Goal: Task Accomplishment & Management: Manage account settings

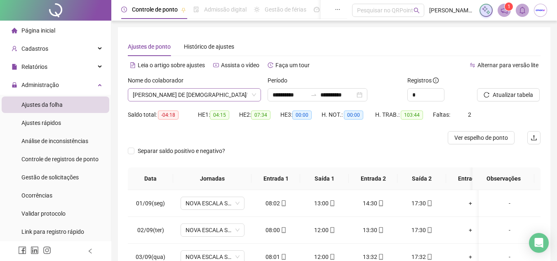
click at [175, 98] on span "[PERSON_NAME] DE [DEMOGRAPHIC_DATA]" at bounding box center [194, 95] width 123 height 12
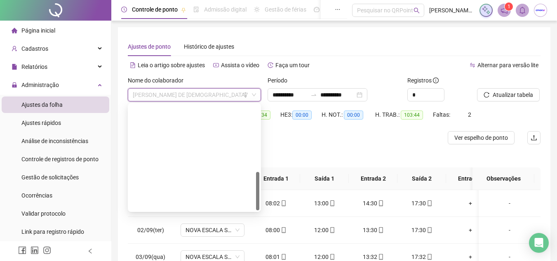
scroll to position [185, 0]
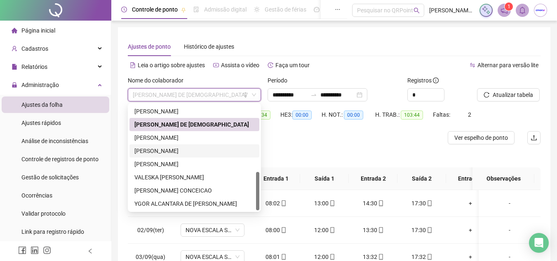
click at [160, 151] on div "[PERSON_NAME]" at bounding box center [194, 150] width 120 height 9
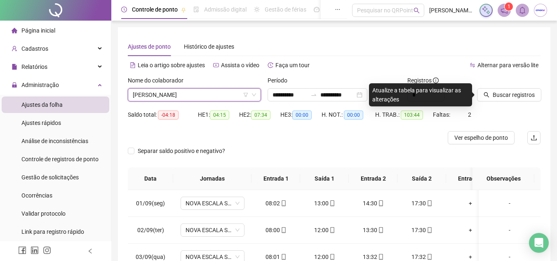
click at [472, 77] on div "Registros *" at bounding box center [439, 92] width 70 height 32
click at [385, 84] on div "Atualize a tabela para visualizar as alterações" at bounding box center [420, 94] width 103 height 23
click at [505, 92] on span "Buscar registros" at bounding box center [514, 94] width 42 height 9
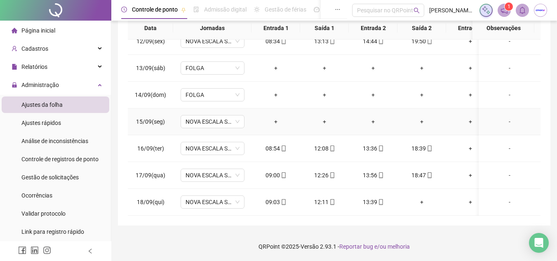
scroll to position [313, 0]
click at [229, 89] on span "FOLGA" at bounding box center [213, 95] width 54 height 12
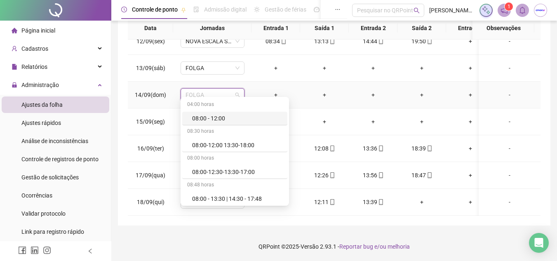
click at [273, 90] on div "+" at bounding box center [275, 94] width 35 height 9
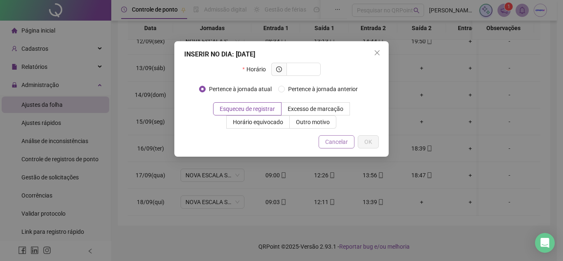
click at [348, 144] on span "Cancelar" at bounding box center [336, 141] width 23 height 9
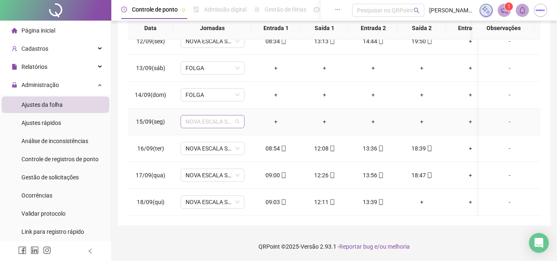
click at [208, 119] on span "NOVA ESCALA SEGUNDA A SEXTA" at bounding box center [213, 121] width 54 height 12
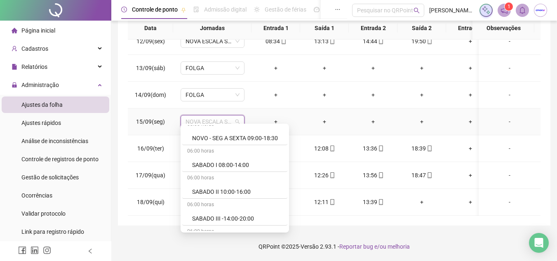
scroll to position [860, 0]
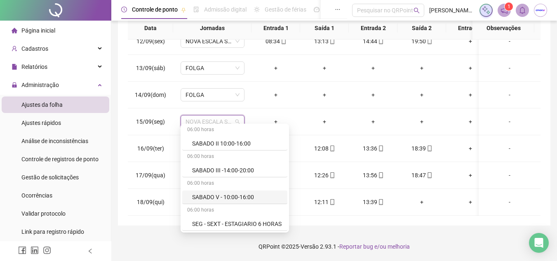
click at [122, 245] on footer "QRPoint © 2025 - Versão 2.93.1 - Reportar bug e/ou melhoria" at bounding box center [334, 246] width 446 height 29
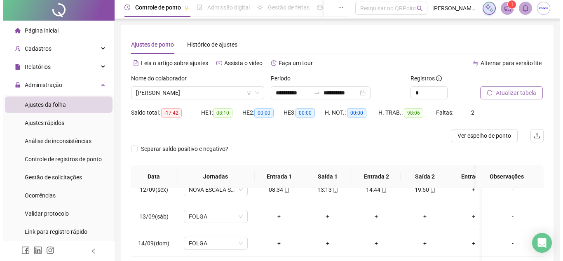
scroll to position [0, 0]
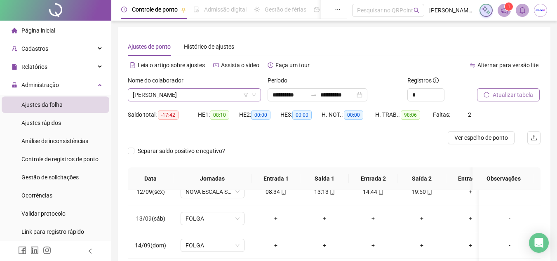
click at [185, 94] on span "[PERSON_NAME]" at bounding box center [194, 95] width 123 height 12
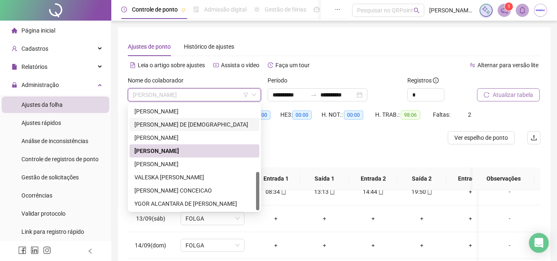
click at [158, 125] on div "[PERSON_NAME] DE [DEMOGRAPHIC_DATA]" at bounding box center [194, 124] width 120 height 9
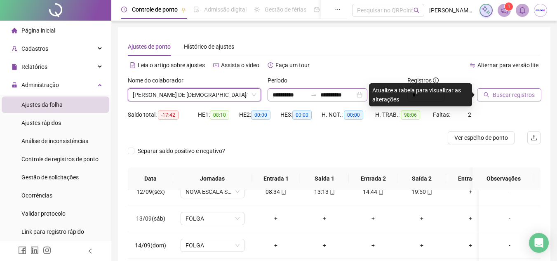
click at [270, 95] on div "**********" at bounding box center [318, 94] width 100 height 13
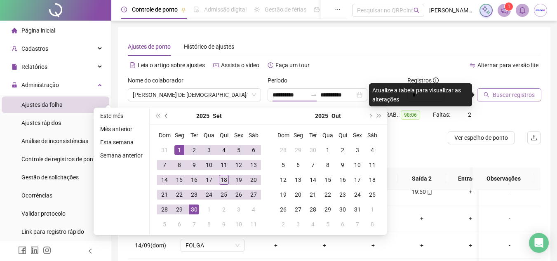
click at [168, 114] on button "prev-year" at bounding box center [166, 116] width 9 height 16
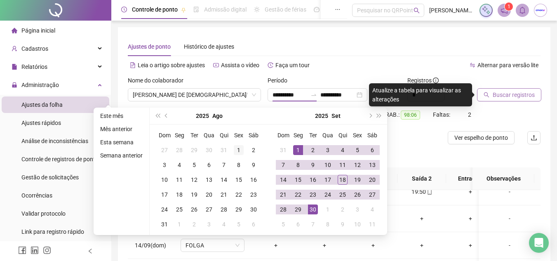
type input "**********"
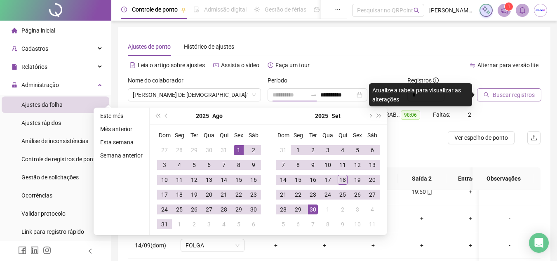
click at [238, 153] on div "1" at bounding box center [239, 150] width 10 height 10
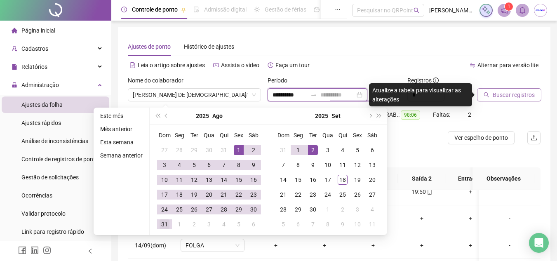
type input "**********"
click at [165, 225] on div "31" at bounding box center [165, 224] width 10 height 10
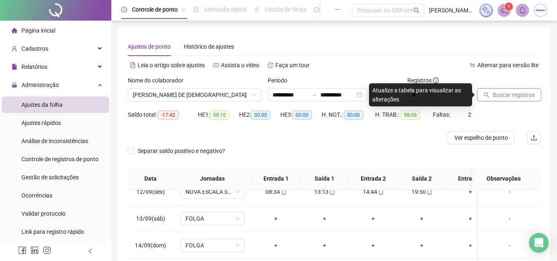
click at [490, 90] on button "Buscar registros" at bounding box center [509, 94] width 64 height 13
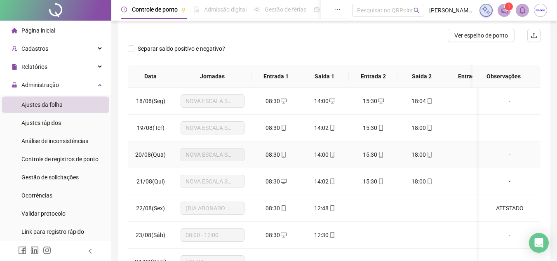
scroll to position [151, 0]
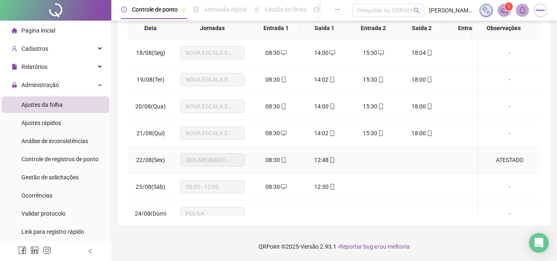
click at [219, 158] on span "(DIA ABONADO PARCIALMENTE)" at bounding box center [213, 160] width 54 height 12
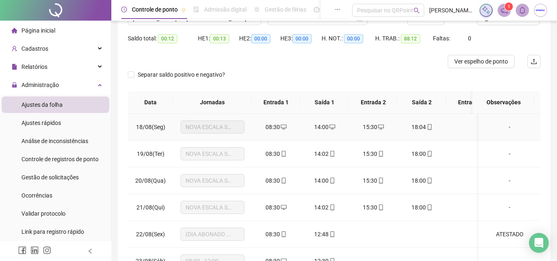
scroll to position [0, 0]
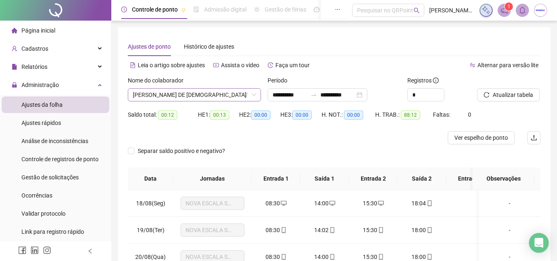
click at [173, 96] on span "[PERSON_NAME] DE [DEMOGRAPHIC_DATA]" at bounding box center [194, 95] width 123 height 12
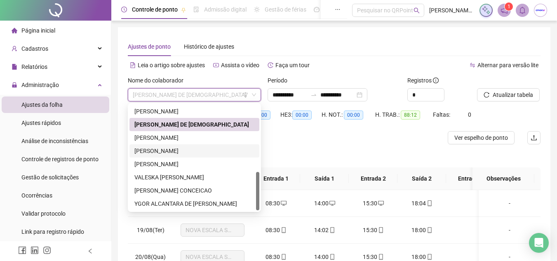
click at [169, 146] on div "[PERSON_NAME]" at bounding box center [194, 150] width 120 height 9
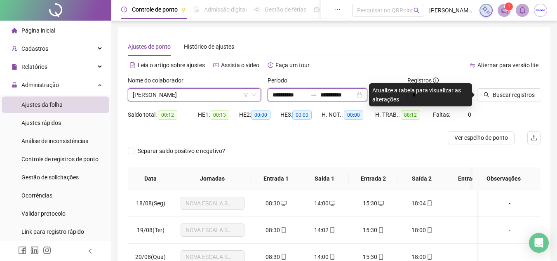
click at [273, 94] on input "**********" at bounding box center [290, 94] width 35 height 9
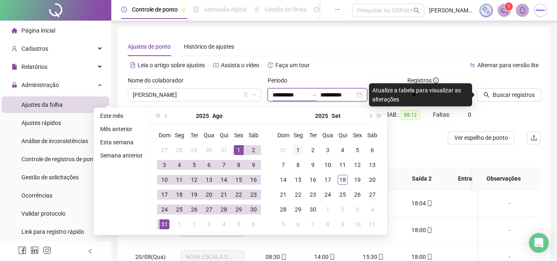
type input "**********"
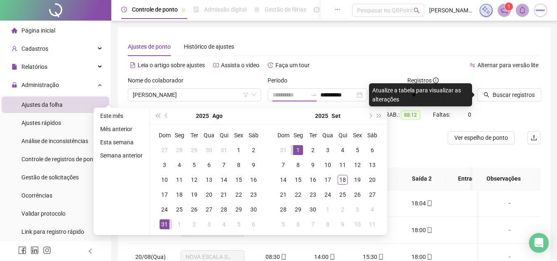
click at [294, 146] on div "1" at bounding box center [298, 150] width 10 height 10
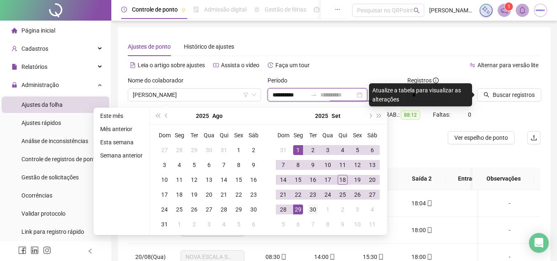
type input "**********"
click at [308, 209] on div "30" at bounding box center [313, 210] width 10 height 10
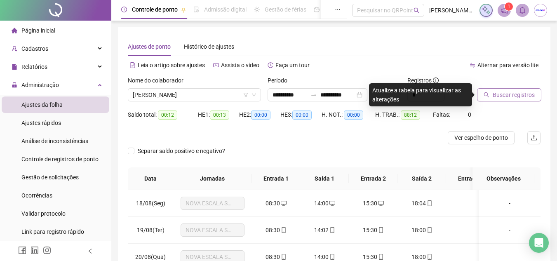
click at [509, 97] on span "Buscar registros" at bounding box center [514, 94] width 42 height 9
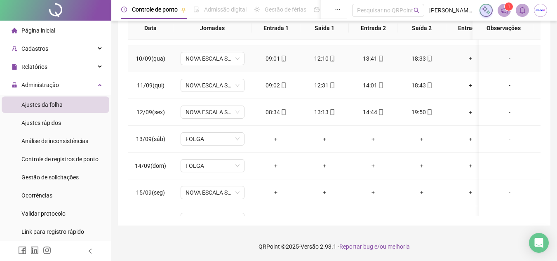
scroll to position [313, 0]
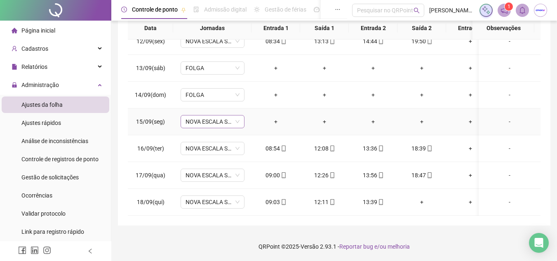
click at [218, 117] on span "NOVA ESCALA SEGUNDA A SEXTA" at bounding box center [213, 121] width 54 height 12
type input "**********"
click at [238, 115] on span "NOVA ESCALA SEGUNDA A SEXTA" at bounding box center [213, 121] width 54 height 12
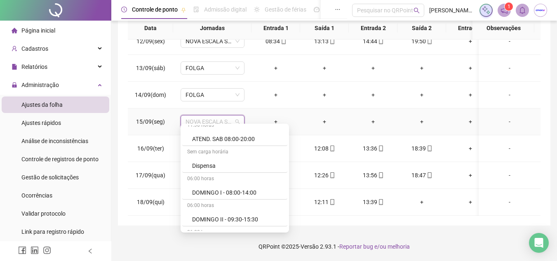
scroll to position [447, 0]
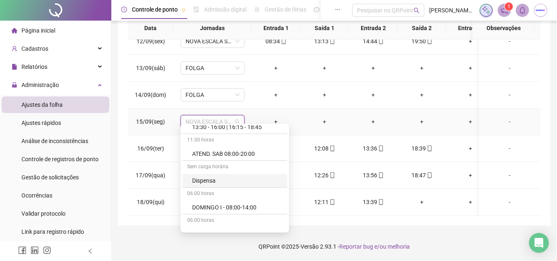
click at [207, 183] on div "Dispensa" at bounding box center [237, 180] width 90 height 9
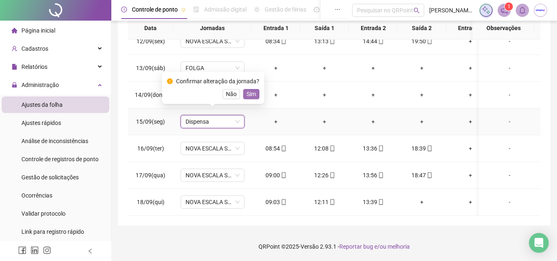
click at [244, 90] on button "Sim" at bounding box center [251, 94] width 16 height 10
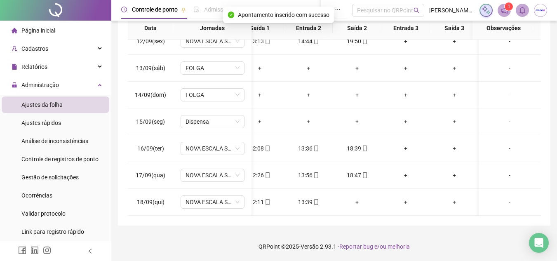
scroll to position [0, 0]
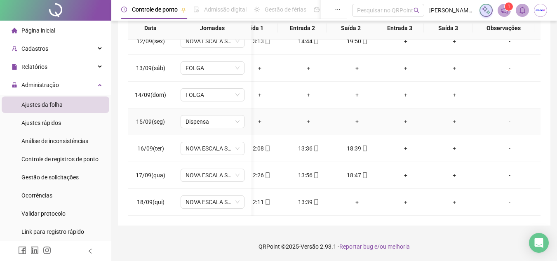
click at [505, 117] on div "-" at bounding box center [509, 121] width 49 height 9
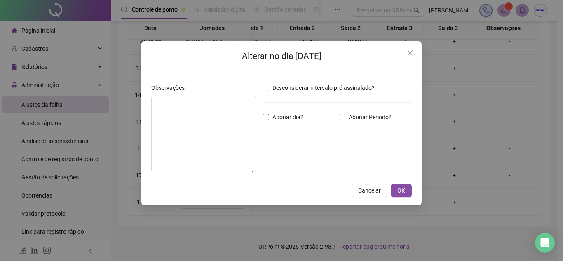
click at [269, 119] on span "Abonar dia?" at bounding box center [288, 117] width 38 height 9
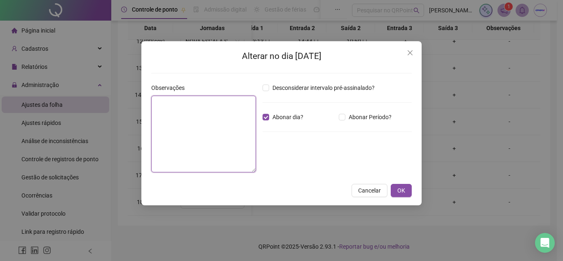
click at [207, 108] on textarea at bounding box center [203, 134] width 105 height 77
type textarea "**********"
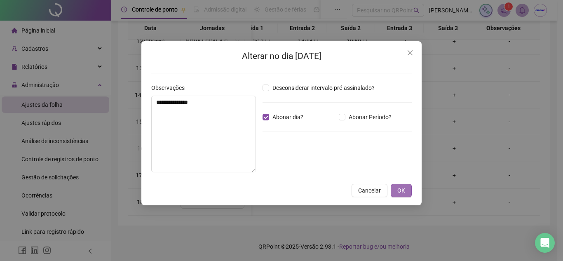
click at [403, 193] on span "OK" at bounding box center [402, 190] width 8 height 9
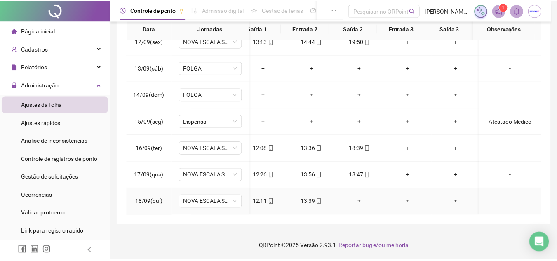
scroll to position [313, 65]
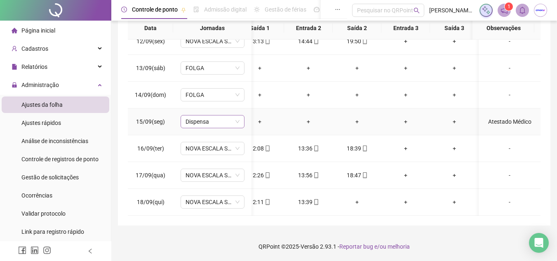
click at [207, 120] on span "Dispensa" at bounding box center [213, 121] width 54 height 12
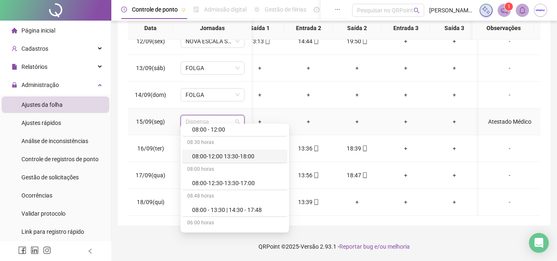
scroll to position [0, 0]
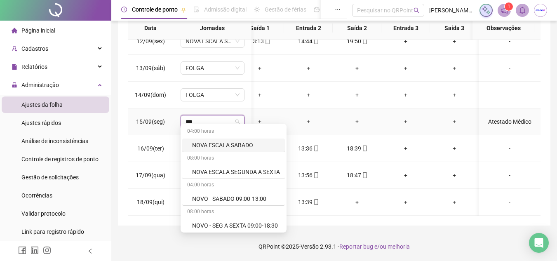
type input "****"
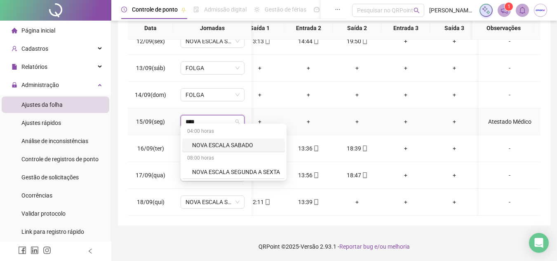
click at [232, 173] on div "NOVA ESCALA SEGUNDA A SEXTA" at bounding box center [236, 171] width 88 height 9
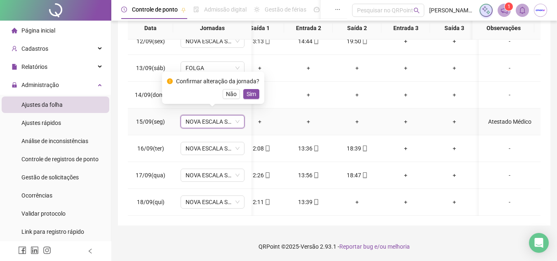
click at [247, 92] on span "Sim" at bounding box center [251, 94] width 9 height 9
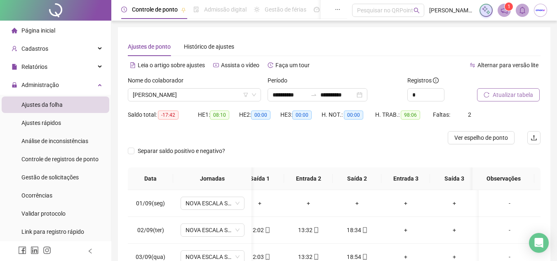
click at [505, 97] on span "Atualizar tabela" at bounding box center [513, 94] width 40 height 9
click at [491, 138] on span "Ver espelho de ponto" at bounding box center [482, 137] width 54 height 9
click at [229, 97] on span "[PERSON_NAME]" at bounding box center [194, 95] width 123 height 12
click at [274, 94] on input "**********" at bounding box center [290, 94] width 35 height 9
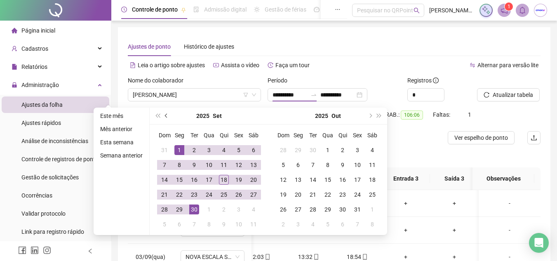
click at [167, 114] on button "prev-year" at bounding box center [166, 116] width 9 height 16
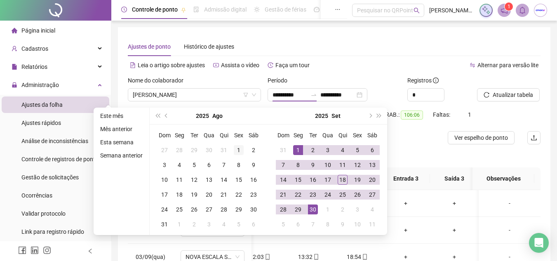
type input "**********"
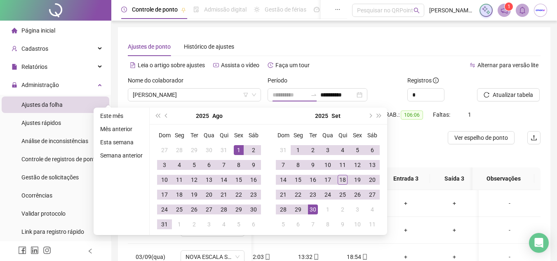
click at [237, 146] on div "1" at bounding box center [239, 150] width 10 height 10
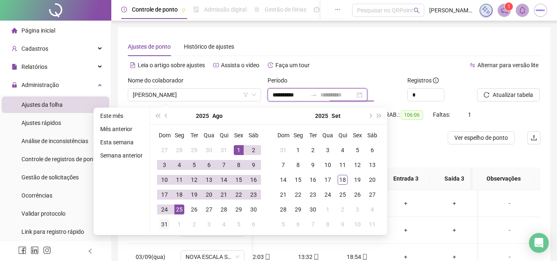
type input "**********"
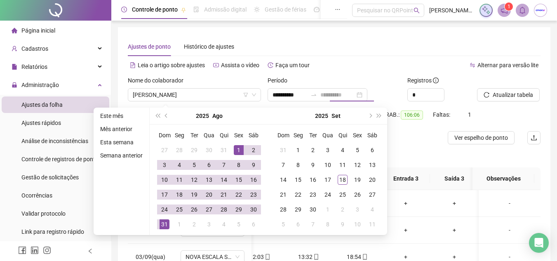
click at [162, 221] on div "31" at bounding box center [165, 224] width 10 height 10
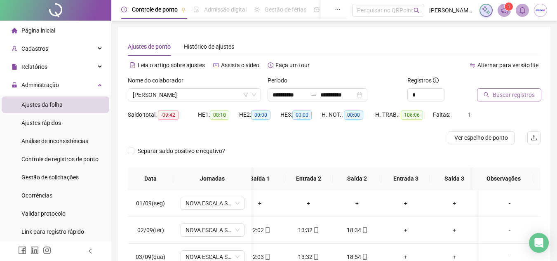
click at [490, 94] on button "Buscar registros" at bounding box center [509, 94] width 64 height 13
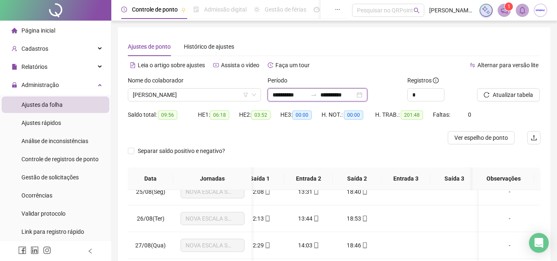
click at [274, 97] on input "**********" at bounding box center [290, 94] width 35 height 9
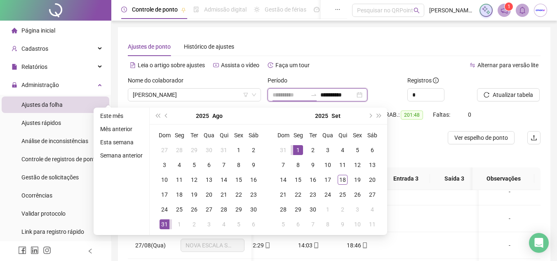
type input "**********"
click at [296, 152] on div "1" at bounding box center [298, 150] width 10 height 10
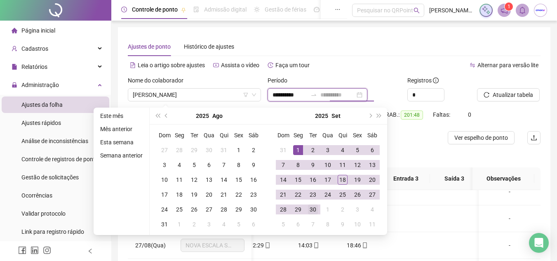
type input "**********"
click at [317, 210] on div "30" at bounding box center [313, 210] width 10 height 10
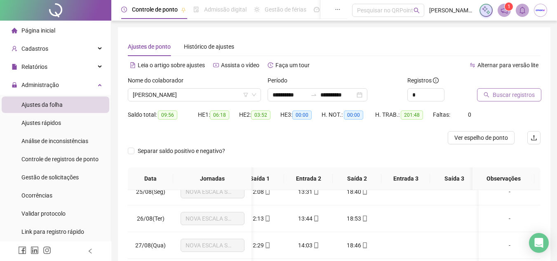
click at [529, 92] on span "Buscar registros" at bounding box center [514, 94] width 42 height 9
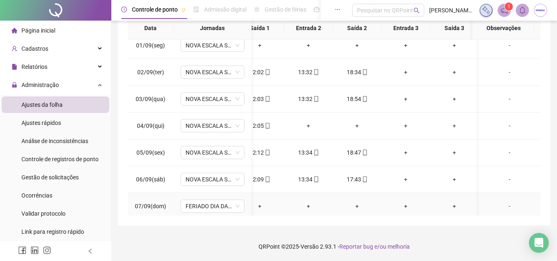
scroll to position [0, 65]
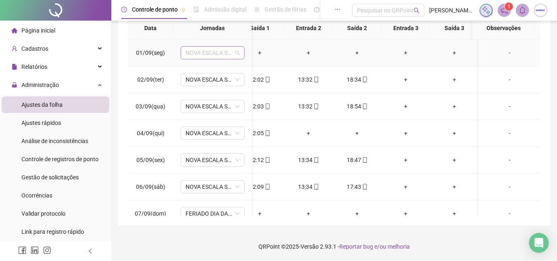
click at [237, 58] on span "NOVA ESCALA SEGUNDA A SEXTA" at bounding box center [213, 53] width 54 height 12
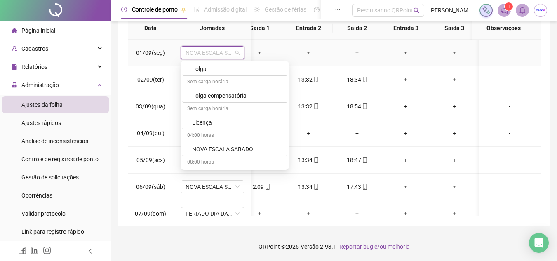
scroll to position [660, 0]
click at [224, 94] on div "Folga compensatória" at bounding box center [237, 92] width 90 height 9
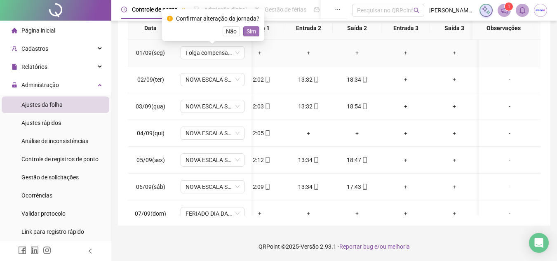
click at [248, 31] on span "Sim" at bounding box center [251, 31] width 9 height 9
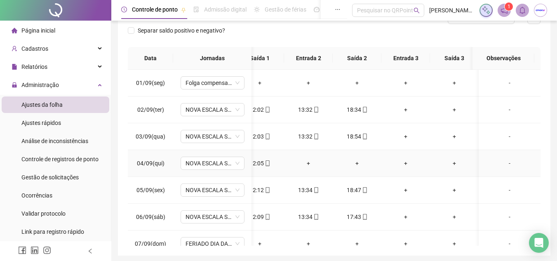
scroll to position [0, 0]
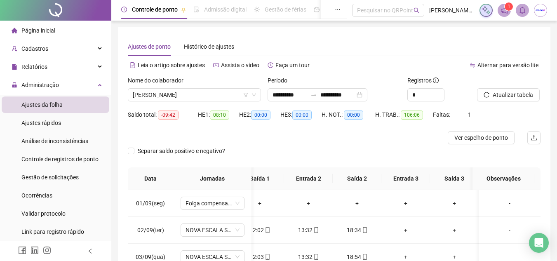
click at [520, 82] on div "Atualizar tabela" at bounding box center [509, 89] width 64 height 26
click at [519, 94] on span "Atualizar tabela" at bounding box center [513, 94] width 40 height 9
click at [489, 139] on span "Ver espelho de ponto" at bounding box center [482, 137] width 54 height 9
click at [200, 92] on span "[PERSON_NAME]" at bounding box center [194, 95] width 123 height 12
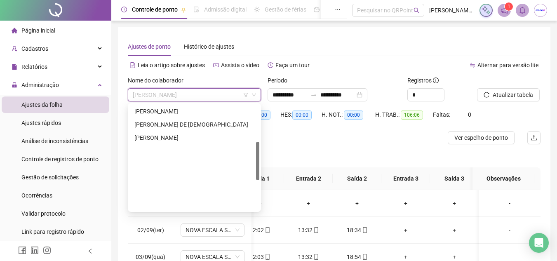
scroll to position [102, 0]
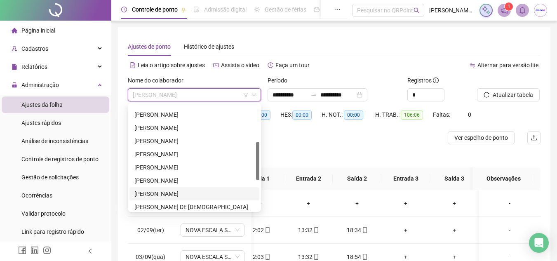
click at [167, 193] on div "[PERSON_NAME]" at bounding box center [194, 193] width 120 height 9
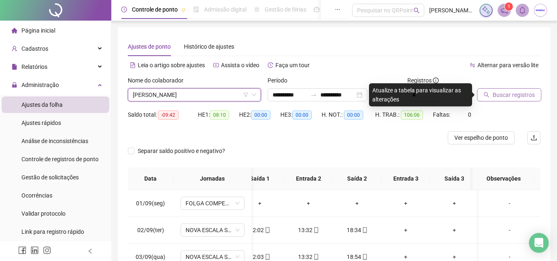
click at [495, 95] on span "Buscar registros" at bounding box center [514, 94] width 42 height 9
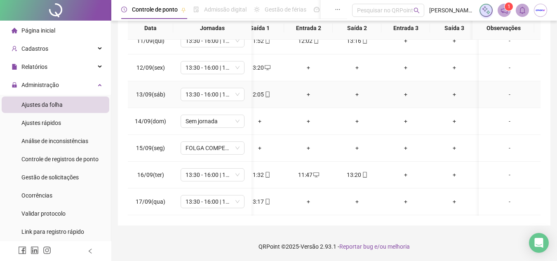
scroll to position [313, 65]
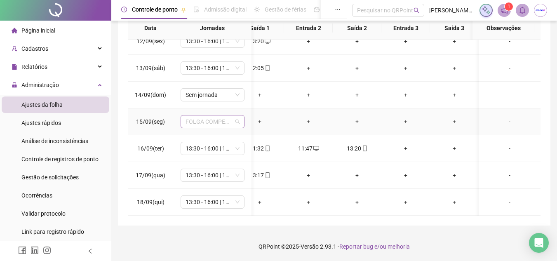
click at [238, 119] on span "FOLGA COMPENSATÓRIA" at bounding box center [213, 121] width 54 height 12
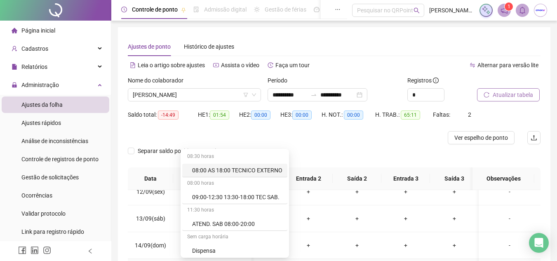
scroll to position [9, 0]
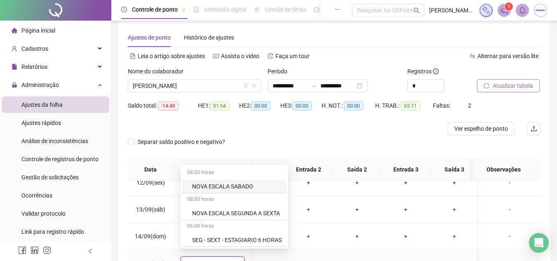
type input "***"
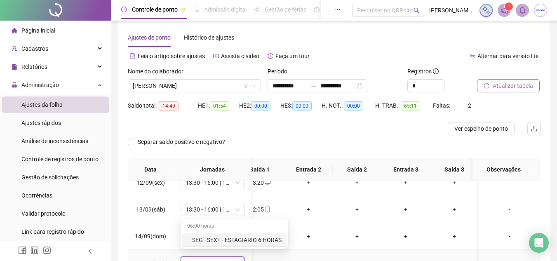
click at [239, 239] on div "SEG - SEXT - ESTAGIARIO 6 HORAS" at bounding box center [237, 240] width 90 height 9
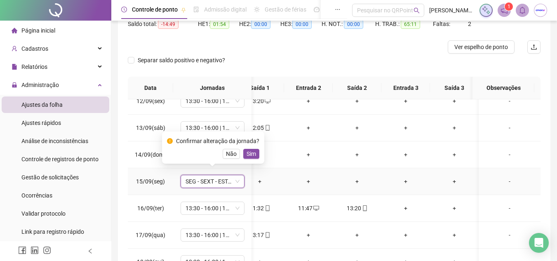
scroll to position [92, 0]
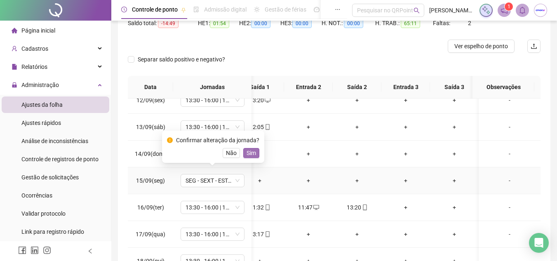
click at [250, 156] on span "Sim" at bounding box center [251, 152] width 9 height 9
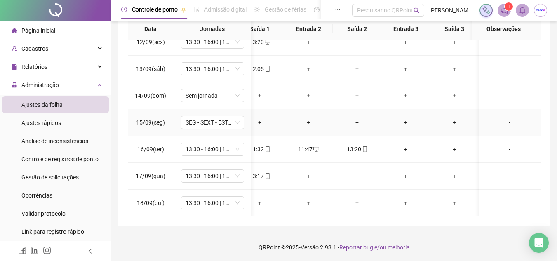
scroll to position [151, 0]
click at [504, 117] on div "-" at bounding box center [509, 121] width 49 height 9
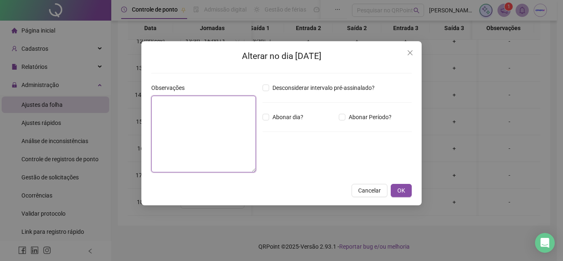
click at [193, 119] on textarea at bounding box center [203, 134] width 105 height 77
type textarea "**********"
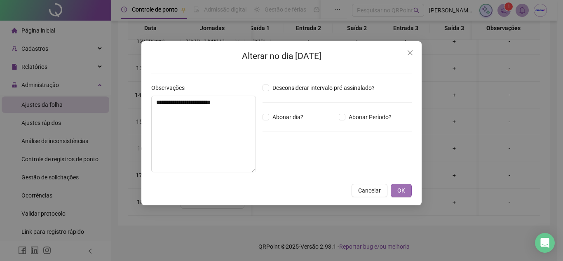
click at [397, 187] on button "OK" at bounding box center [401, 190] width 21 height 13
click at [407, 189] on div "**********" at bounding box center [281, 130] width 563 height 261
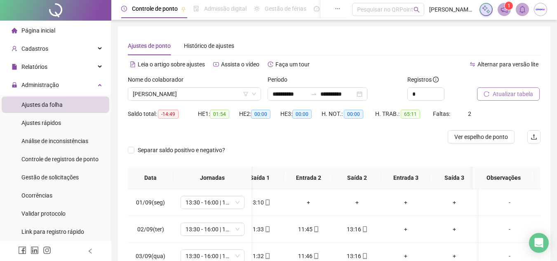
scroll to position [0, 0]
click at [489, 134] on span "Ver espelho de ponto" at bounding box center [482, 137] width 54 height 9
